Goal: Information Seeking & Learning: Find specific fact

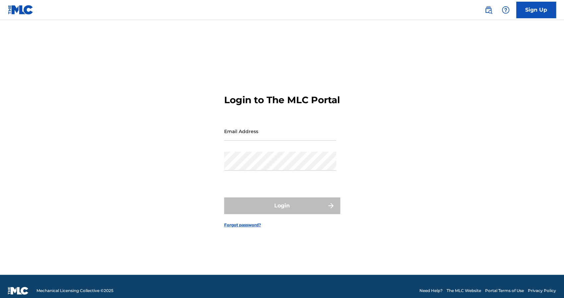
click at [267, 134] on input "Email Address" at bounding box center [280, 131] width 112 height 19
type input "[EMAIL_ADDRESS][DOMAIN_NAME]"
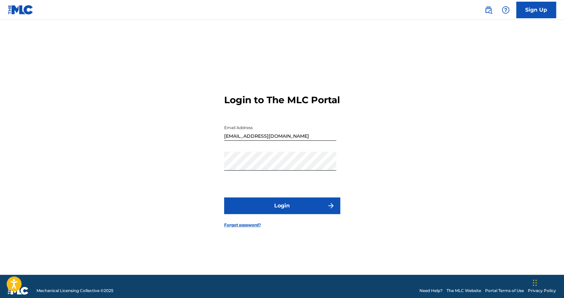
click at [275, 205] on button "Login" at bounding box center [282, 205] width 116 height 17
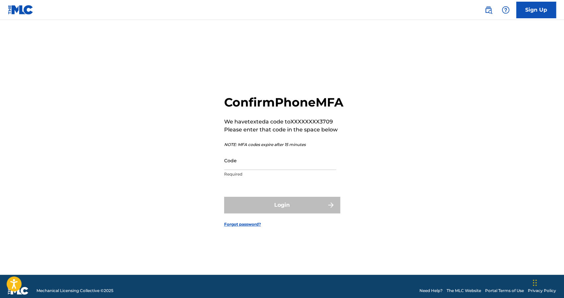
click at [240, 166] on input "Code" at bounding box center [280, 160] width 112 height 19
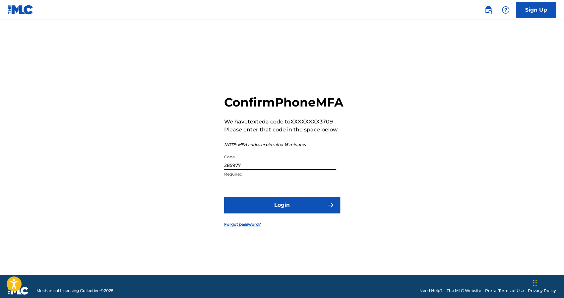
type input "285977"
click at [257, 212] on button "Login" at bounding box center [282, 204] width 116 height 17
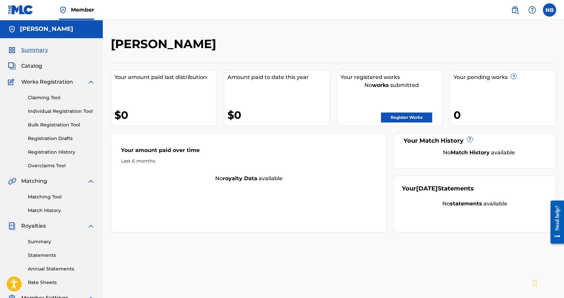
click at [46, 211] on link "Match History" at bounding box center [61, 210] width 67 height 7
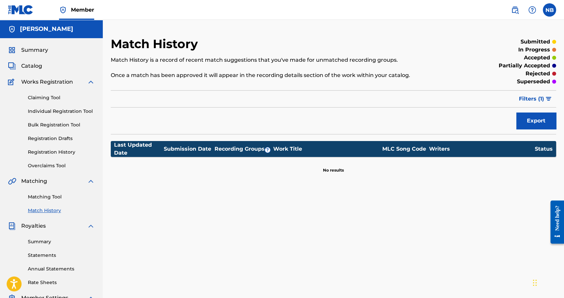
click at [530, 104] on button "Filters ( 1 )" at bounding box center [535, 98] width 41 height 17
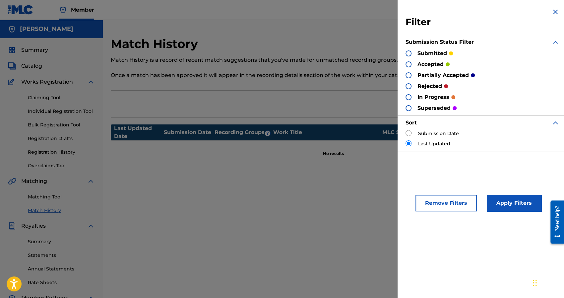
click at [411, 143] on div "Last Updated" at bounding box center [482, 143] width 154 height 7
click at [456, 206] on button "Remove Filters" at bounding box center [445, 203] width 61 height 17
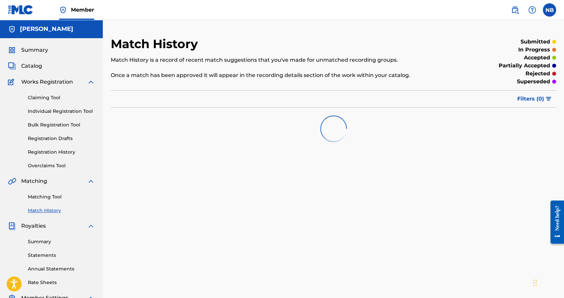
click at [47, 155] on link "Registration History" at bounding box center [61, 151] width 67 height 7
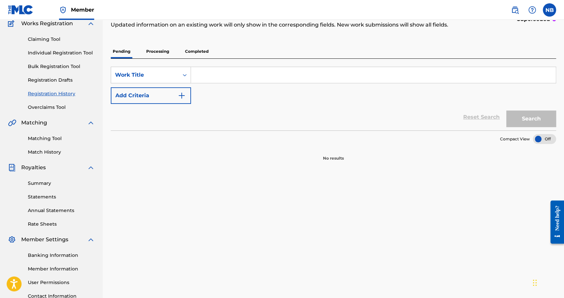
scroll to position [58, 0]
click at [164, 52] on p "Processing" at bounding box center [157, 52] width 27 height 14
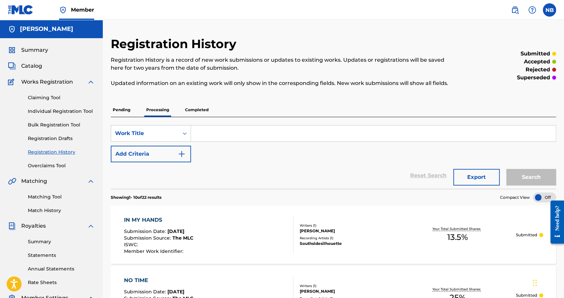
click at [203, 113] on p "Completed" at bounding box center [197, 110] width 28 height 14
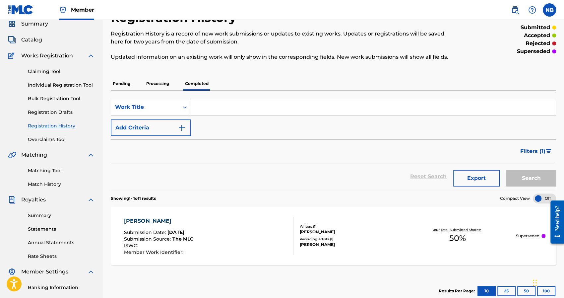
scroll to position [26, 0]
click at [553, 55] on div "superseded" at bounding box center [536, 52] width 39 height 8
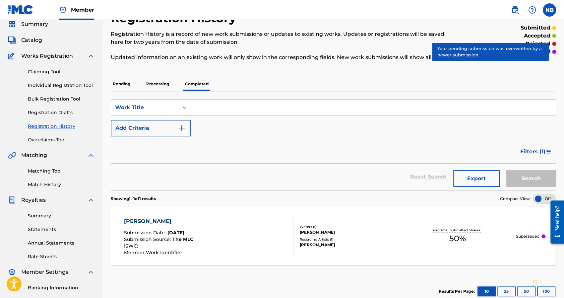
click at [553, 52] on div at bounding box center [554, 52] width 4 height 4
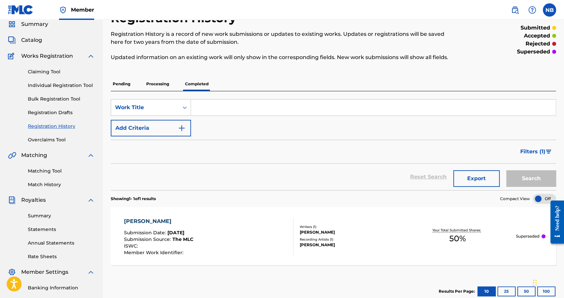
click at [46, 70] on link "Claiming Tool" at bounding box center [61, 71] width 67 height 7
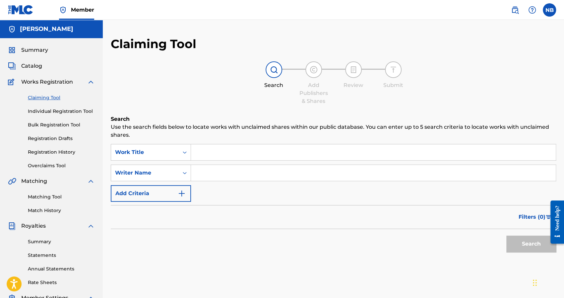
click at [515, 9] on img at bounding box center [515, 10] width 8 height 8
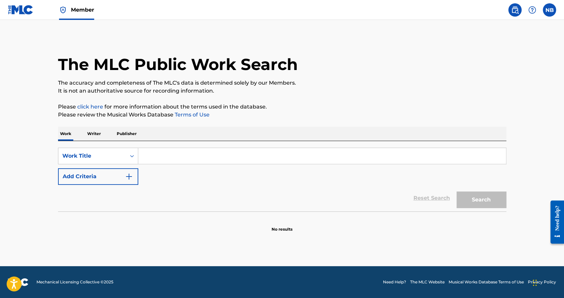
click at [184, 155] on input "Search Form" at bounding box center [321, 156] width 367 height 16
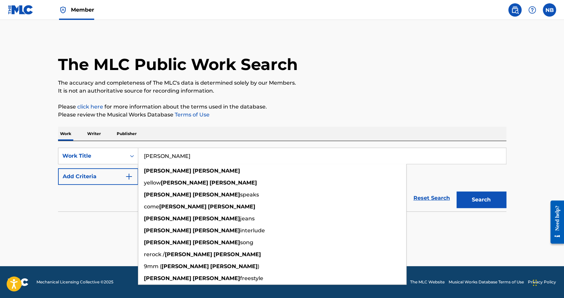
type input "[PERSON_NAME]"
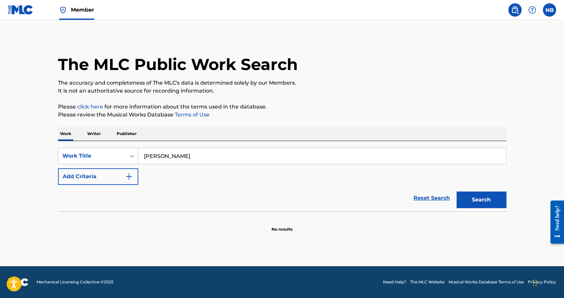
click at [109, 177] on button "Add Criteria" at bounding box center [98, 176] width 80 height 17
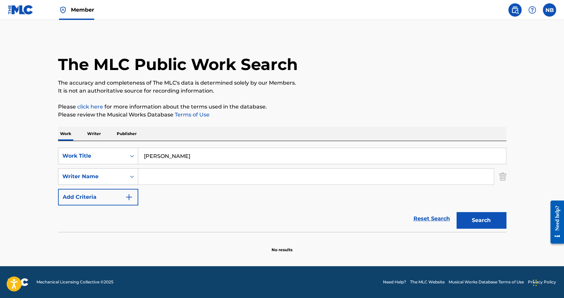
click at [165, 176] on input "Search Form" at bounding box center [315, 176] width 355 height 16
click at [170, 192] on span "o" at bounding box center [169, 191] width 3 height 6
type input "[PERSON_NAME]"
click at [473, 219] on button "Search" at bounding box center [481, 220] width 50 height 17
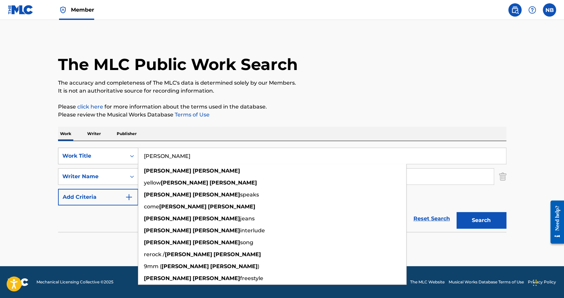
drag, startPoint x: 209, startPoint y: 158, endPoint x: 108, endPoint y: 157, distance: 101.4
click at [108, 157] on div "SearchWithCriteria0d42cf0d-c1bd-4bc1-9704-5780aa8fe945 Work Title [PERSON_NAME]…" at bounding box center [282, 155] width 448 height 17
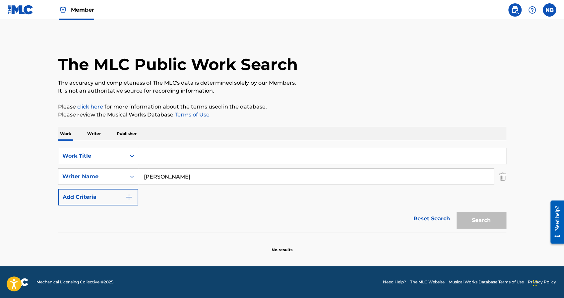
click at [472, 220] on div "Search" at bounding box center [479, 218] width 53 height 27
click at [224, 142] on div "SearchWithCriteria0d42cf0d-c1bd-4bc1-9704-5780aa8fe945 Work Title SearchWithCri…" at bounding box center [282, 186] width 448 height 91
click at [227, 152] on input "Search Form" at bounding box center [321, 156] width 367 height 16
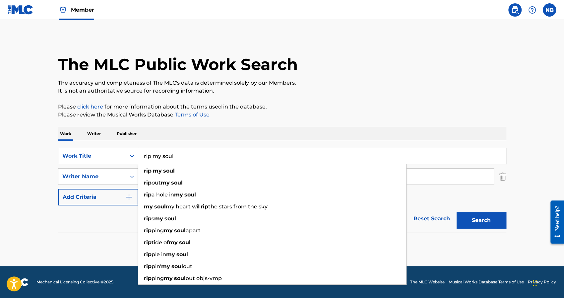
type input "rip my soul"
click at [487, 214] on button "Search" at bounding box center [481, 220] width 50 height 17
